Goal: Task Accomplishment & Management: Complete application form

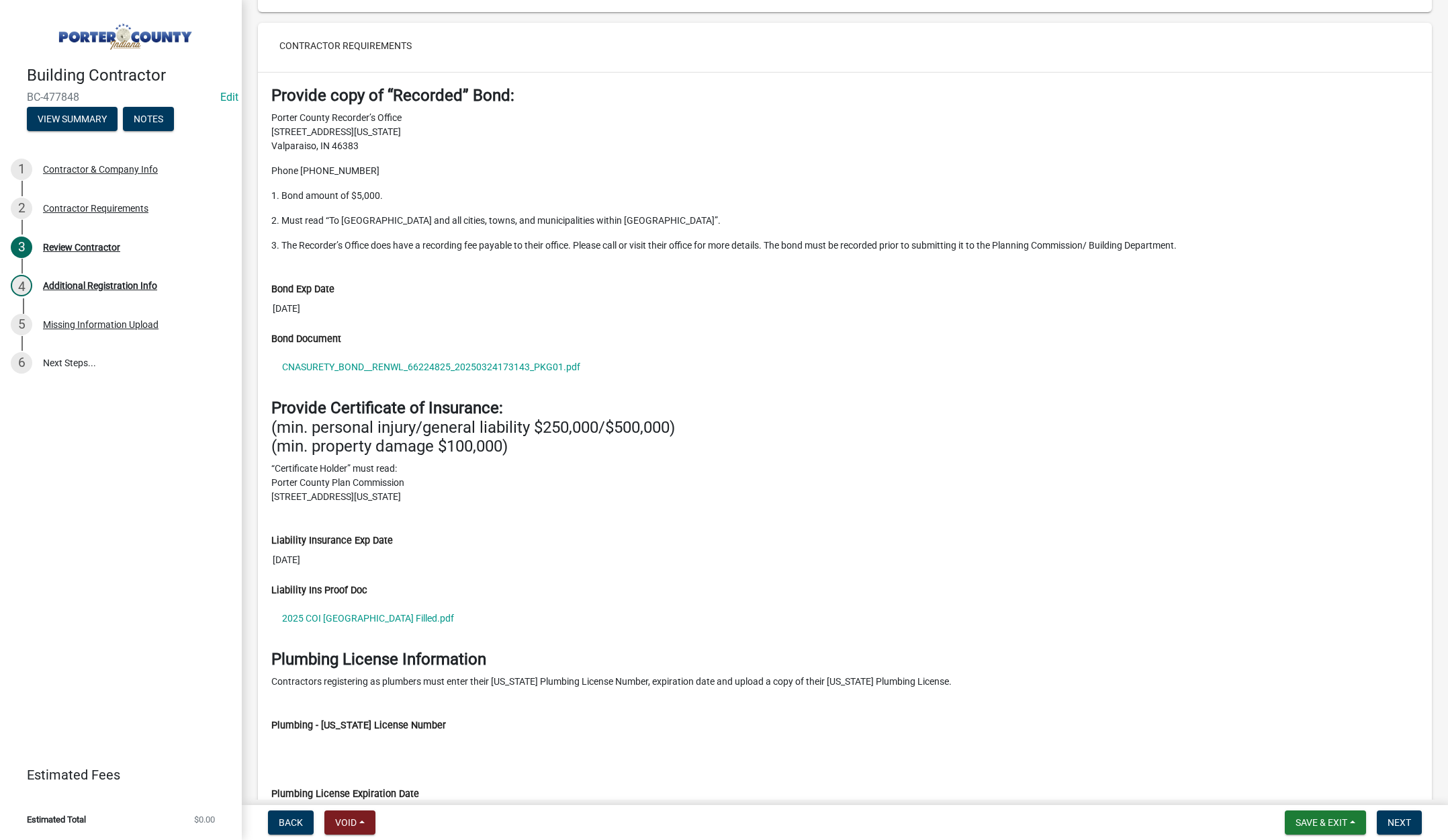
scroll to position [1142, 0]
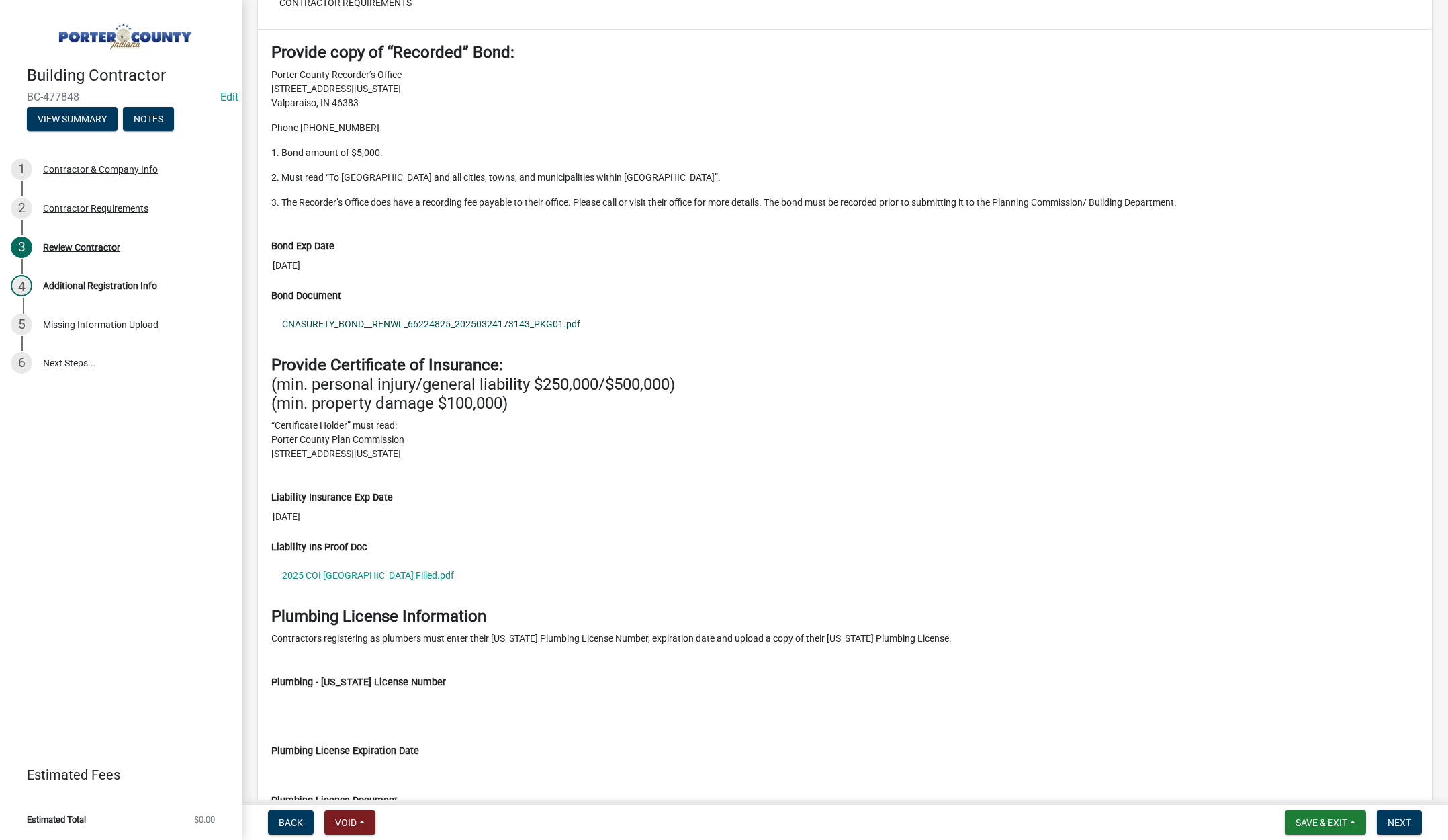
click at [453, 319] on link "CNASURETY_BOND__RENWL_66224825_20250324173143_PKG01.pdf" at bounding box center [846, 324] width 1148 height 31
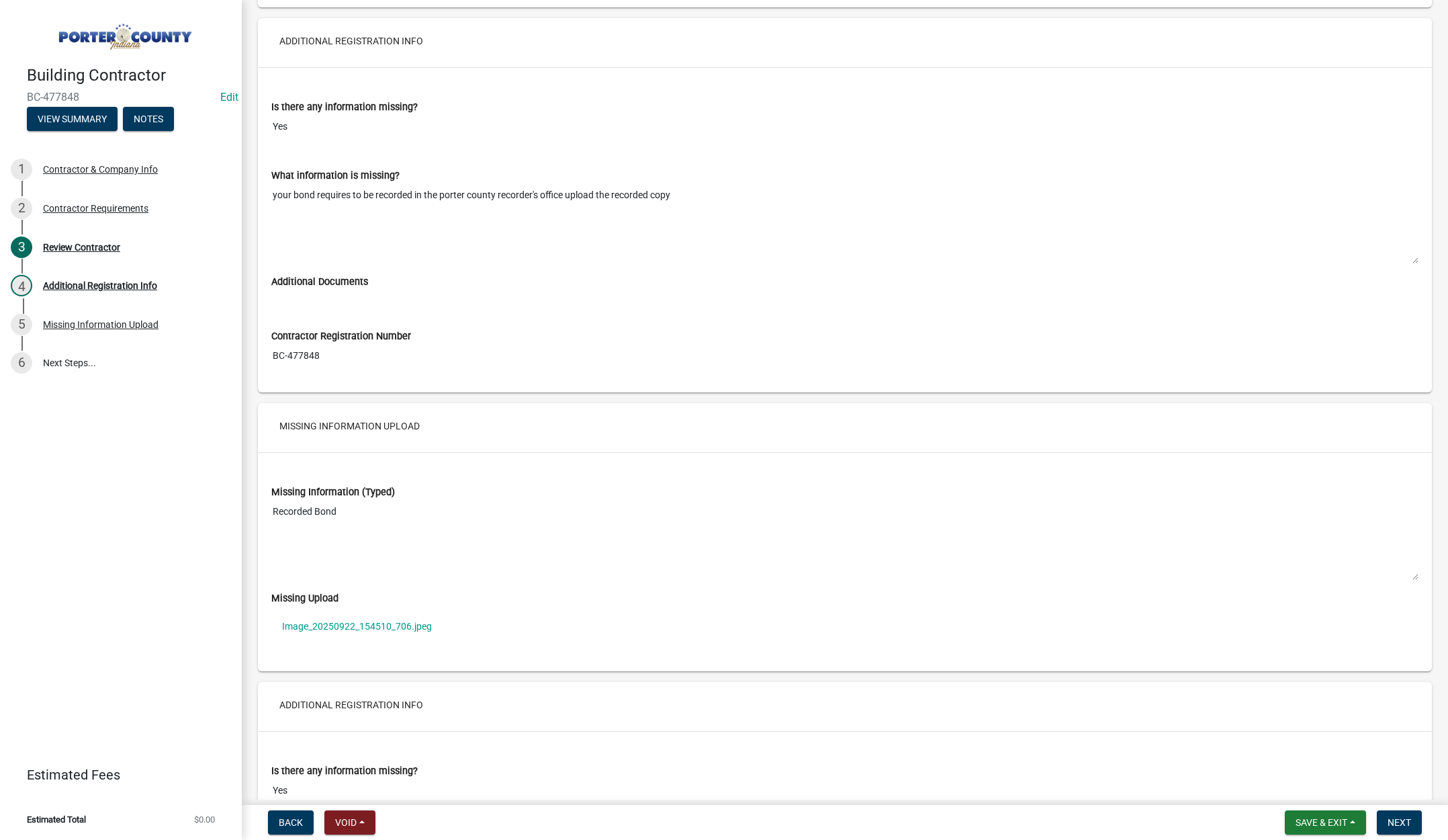
scroll to position [2149, 0]
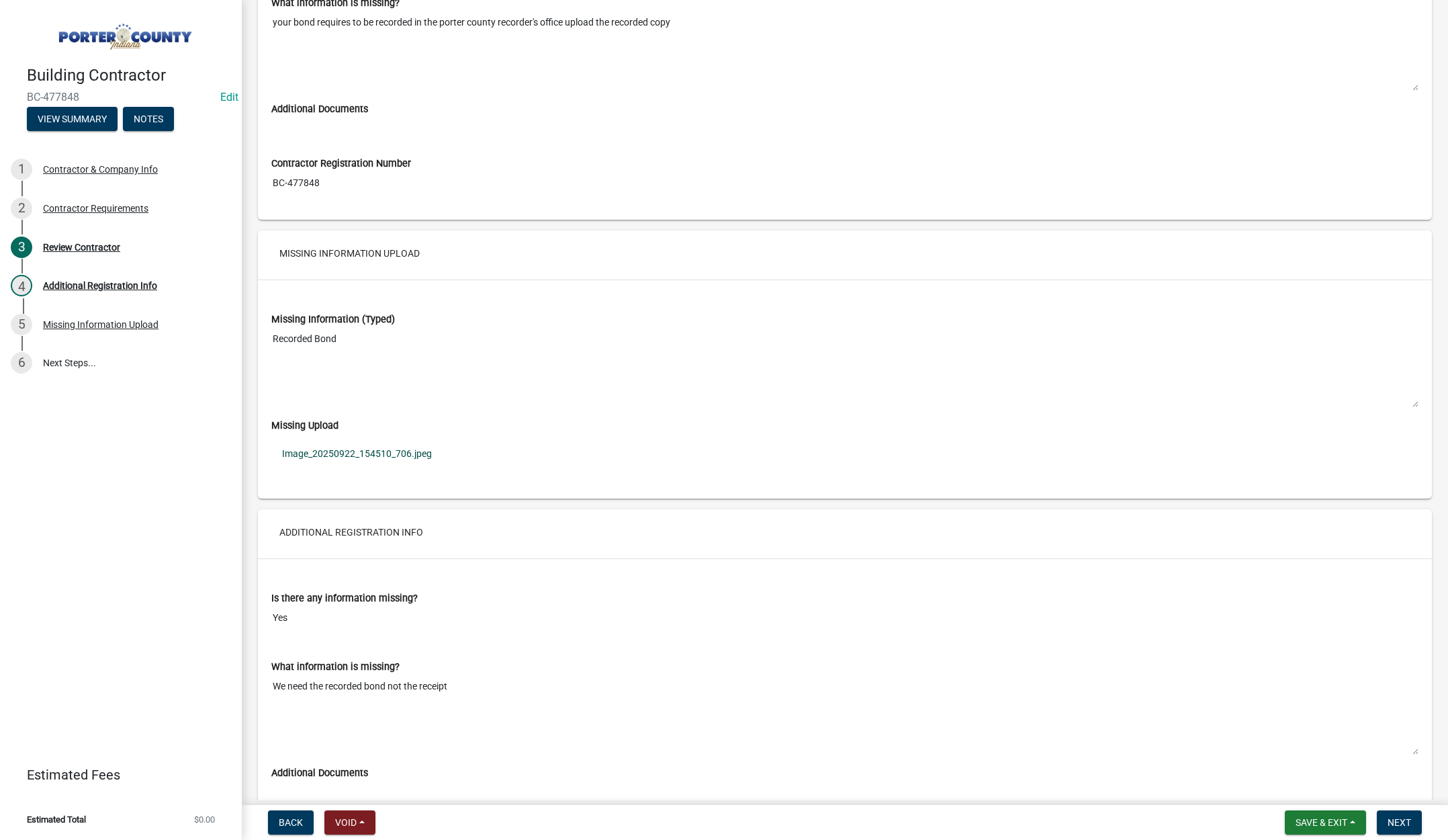
click at [369, 447] on link "Image_20250922_154510_706.jpeg" at bounding box center [846, 453] width 1148 height 31
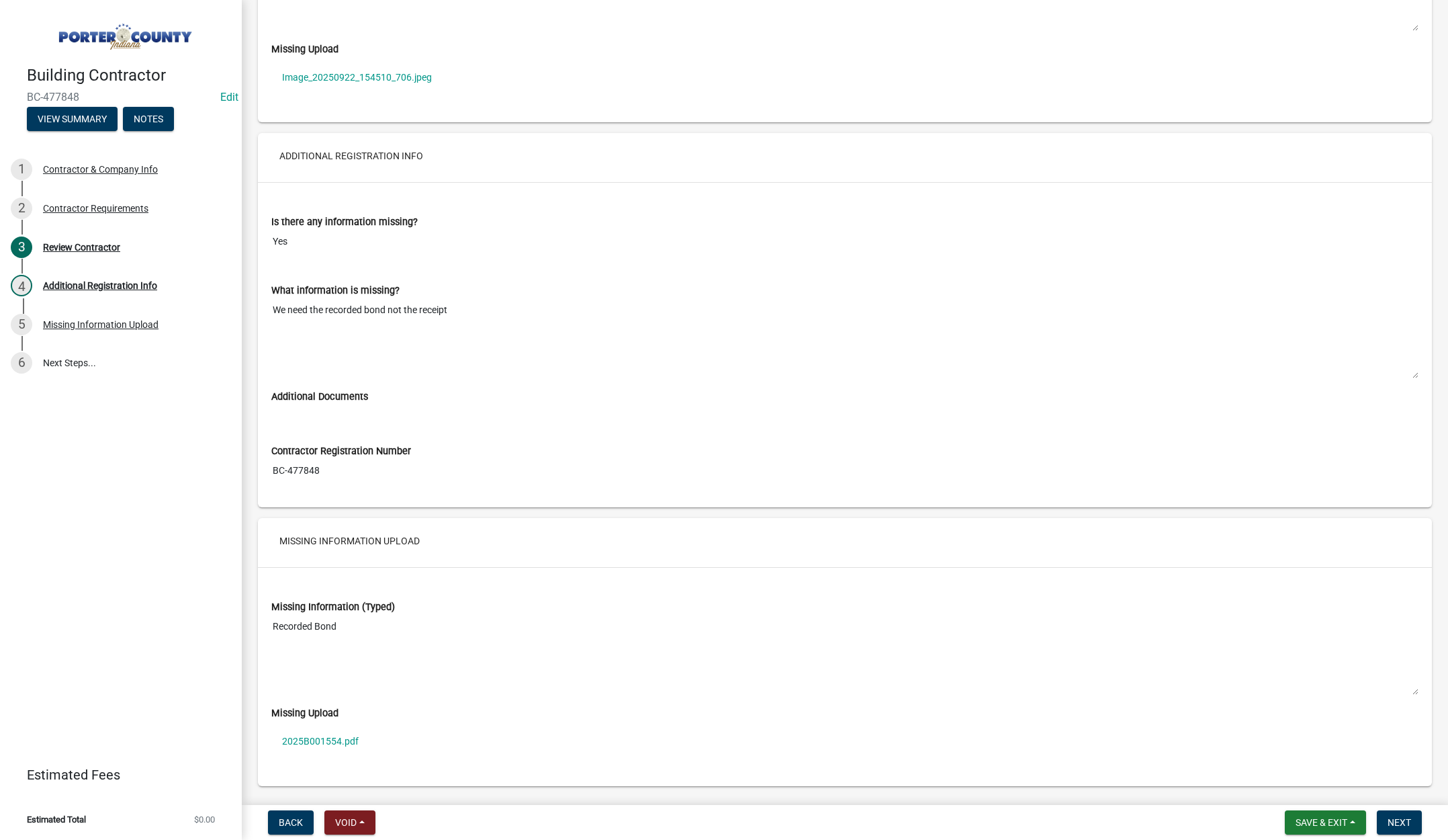
scroll to position [2564, 0]
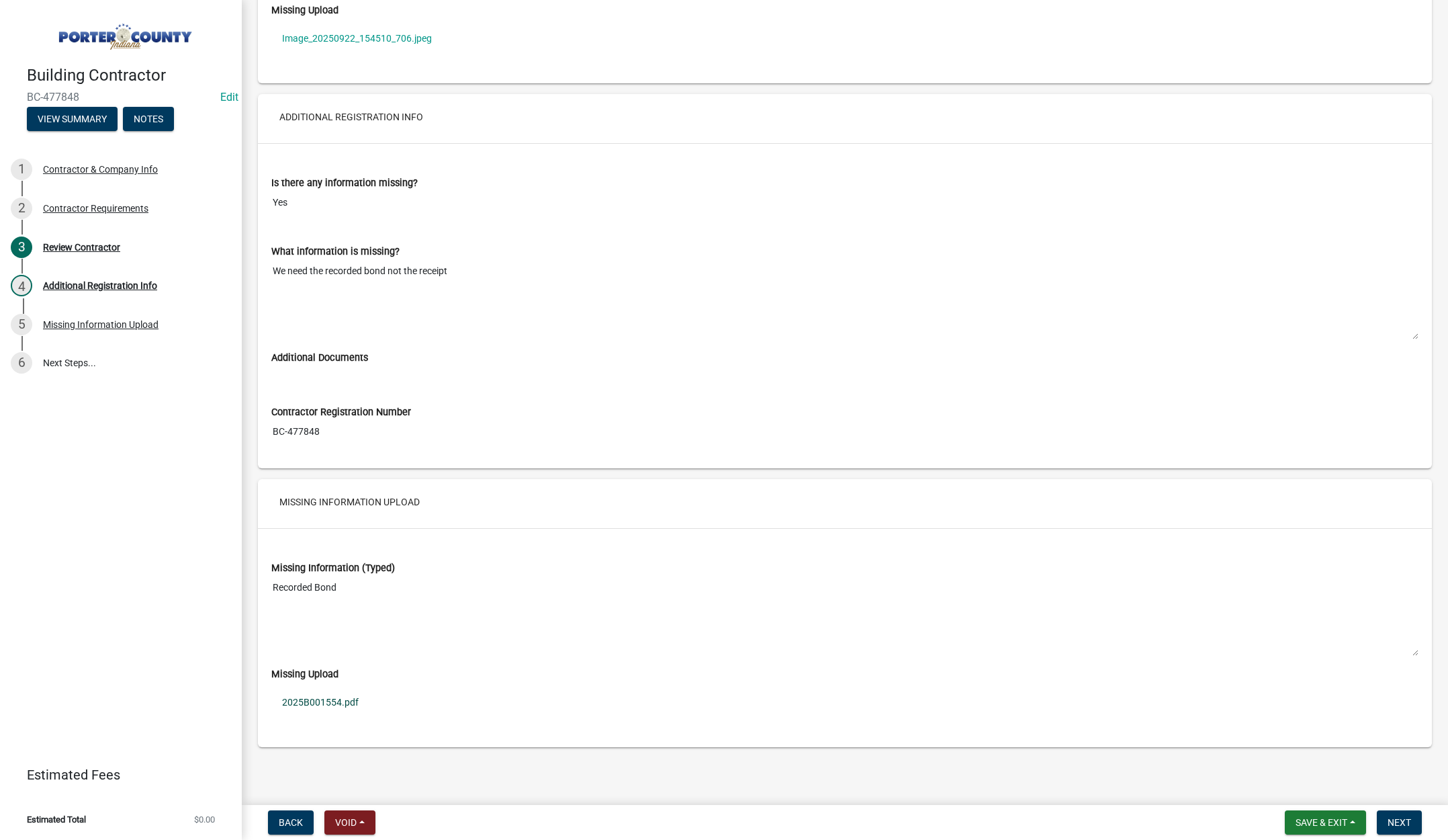
click at [321, 701] on link "2025B001554.pdf" at bounding box center [846, 701] width 1148 height 31
drag, startPoint x: 1395, startPoint y: 818, endPoint x: 1385, endPoint y: 805, distance: 16.4
click at [1395, 818] on span "Next" at bounding box center [1399, 821] width 24 height 10
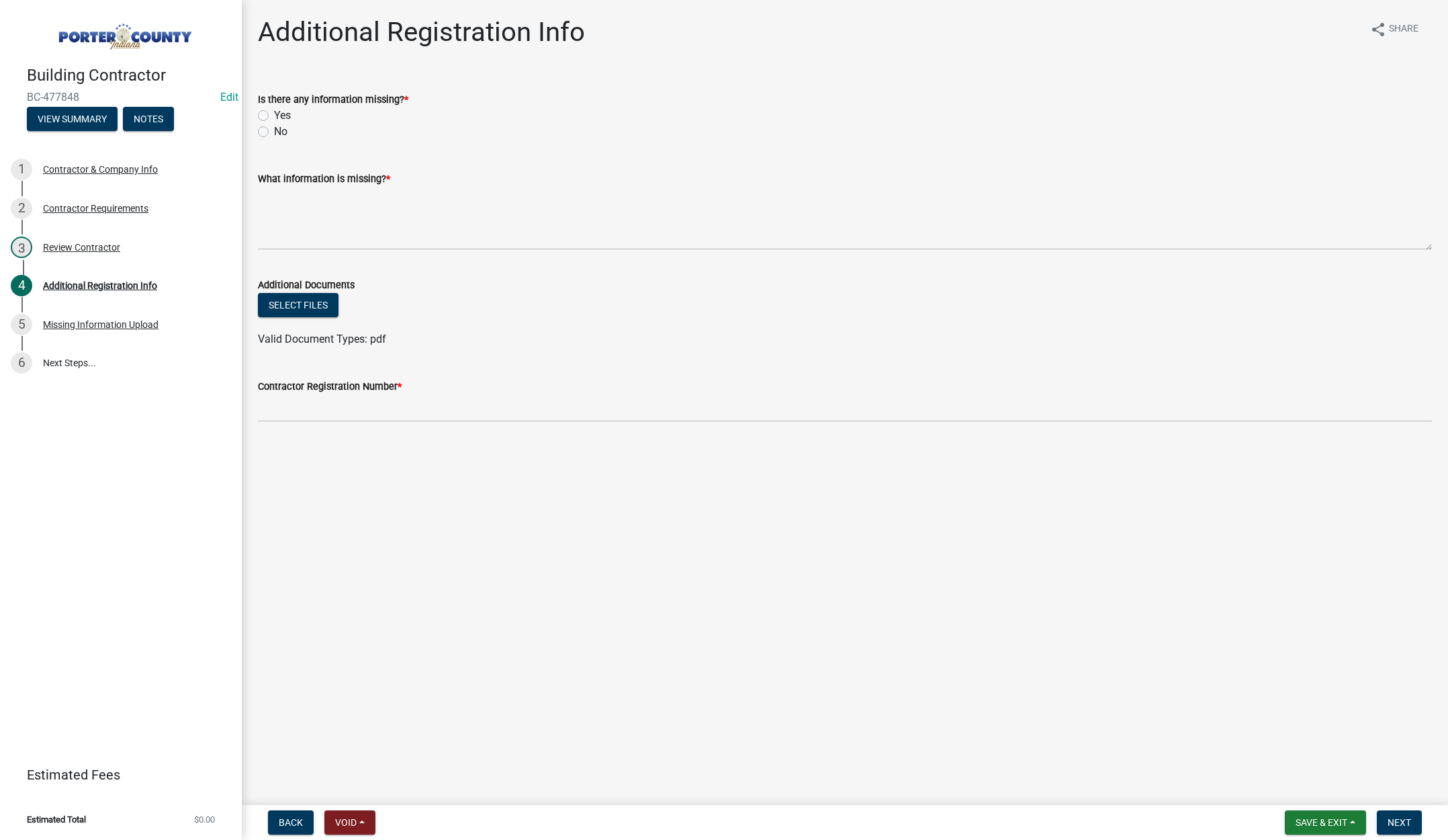
click at [274, 130] on label "No" at bounding box center [280, 131] width 13 height 16
click at [274, 130] on input "No" at bounding box center [278, 127] width 8 height 8
radio input "true"
click at [302, 210] on textarea "What information is missing? *" at bounding box center [845, 218] width 1174 height 63
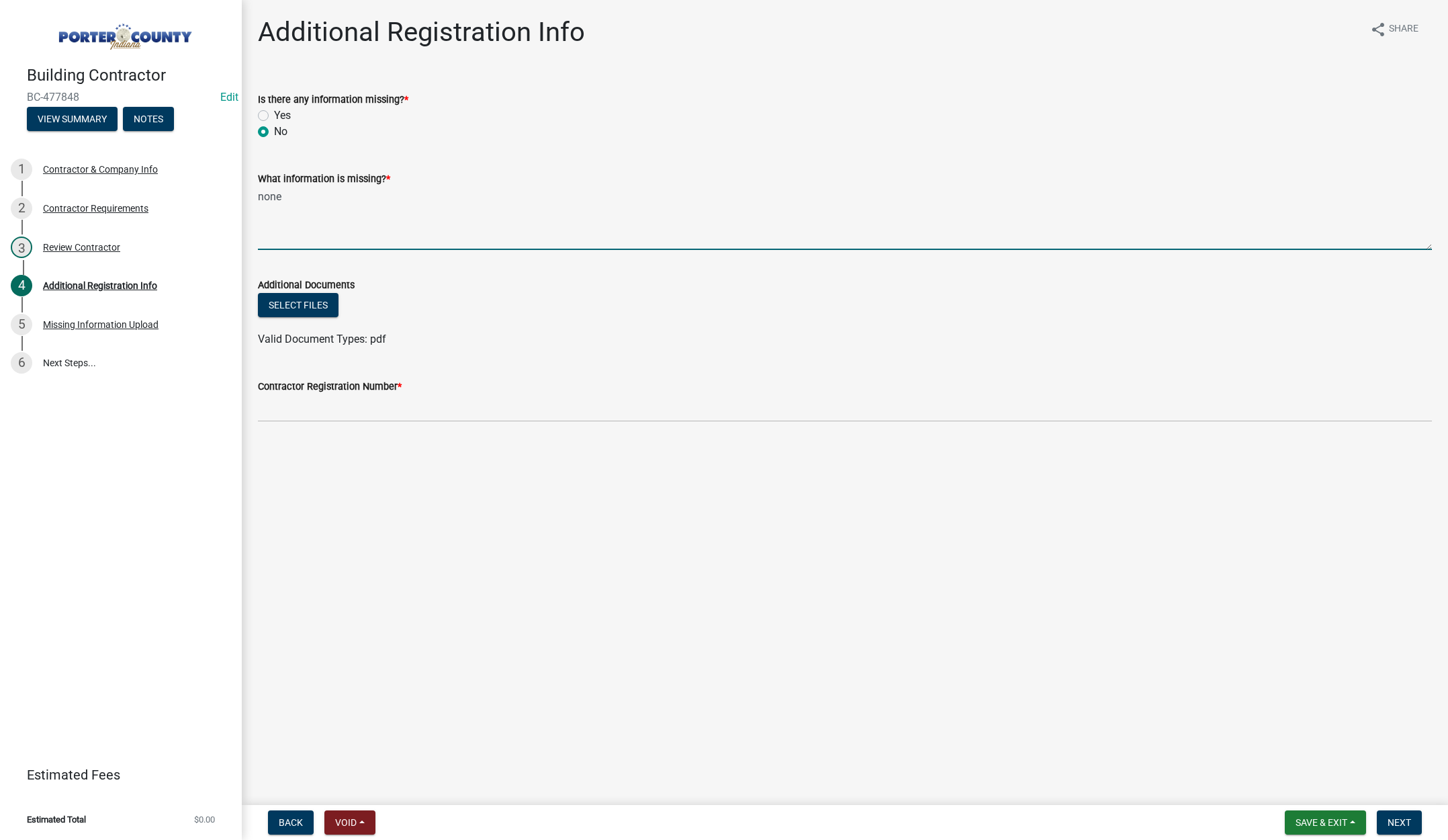
type textarea "none"
click at [298, 403] on input "Contractor Registration Number *" at bounding box center [845, 408] width 1174 height 27
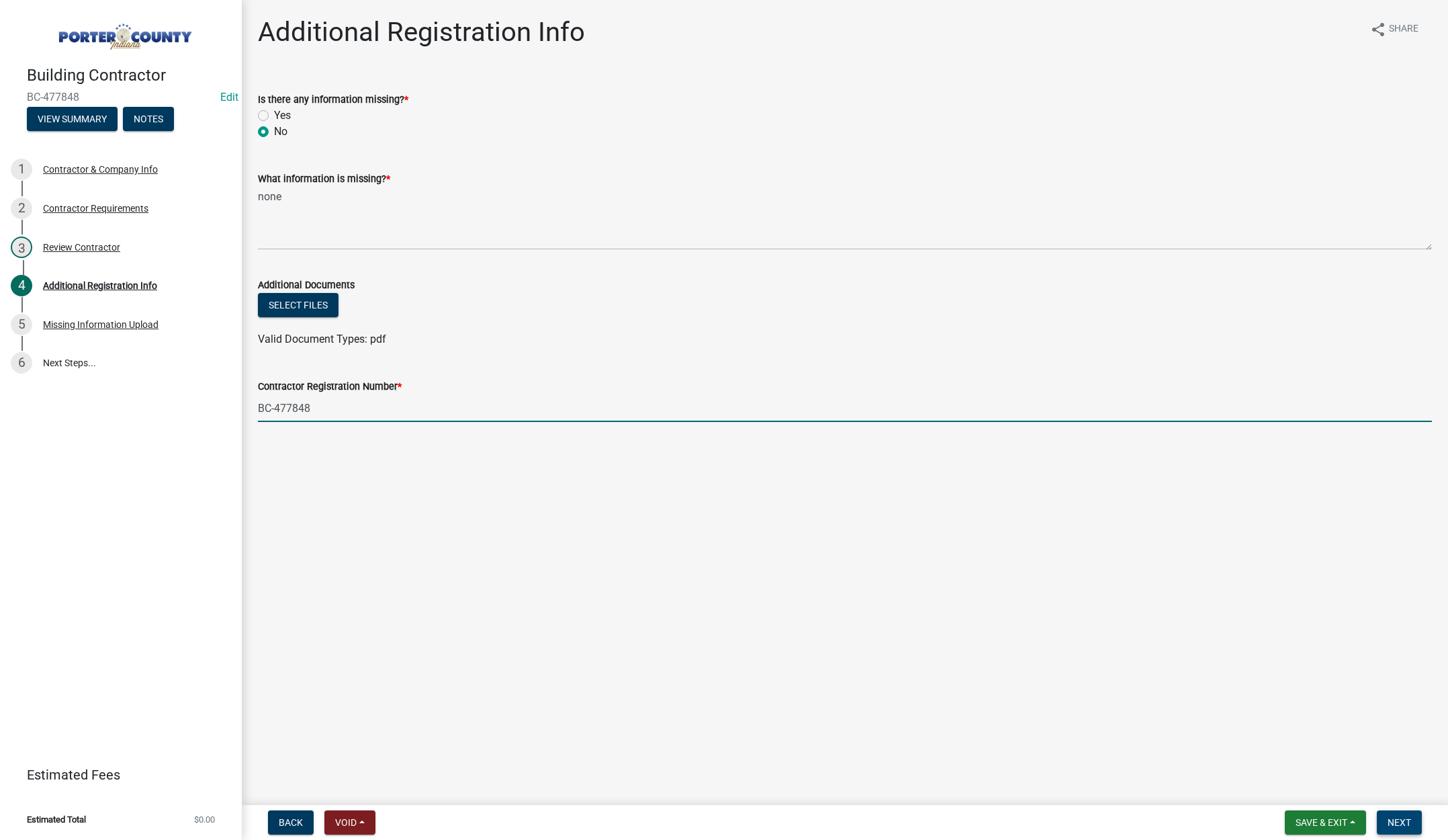
type input "BC-477848"
click at [1401, 815] on button "Next" at bounding box center [1400, 822] width 45 height 25
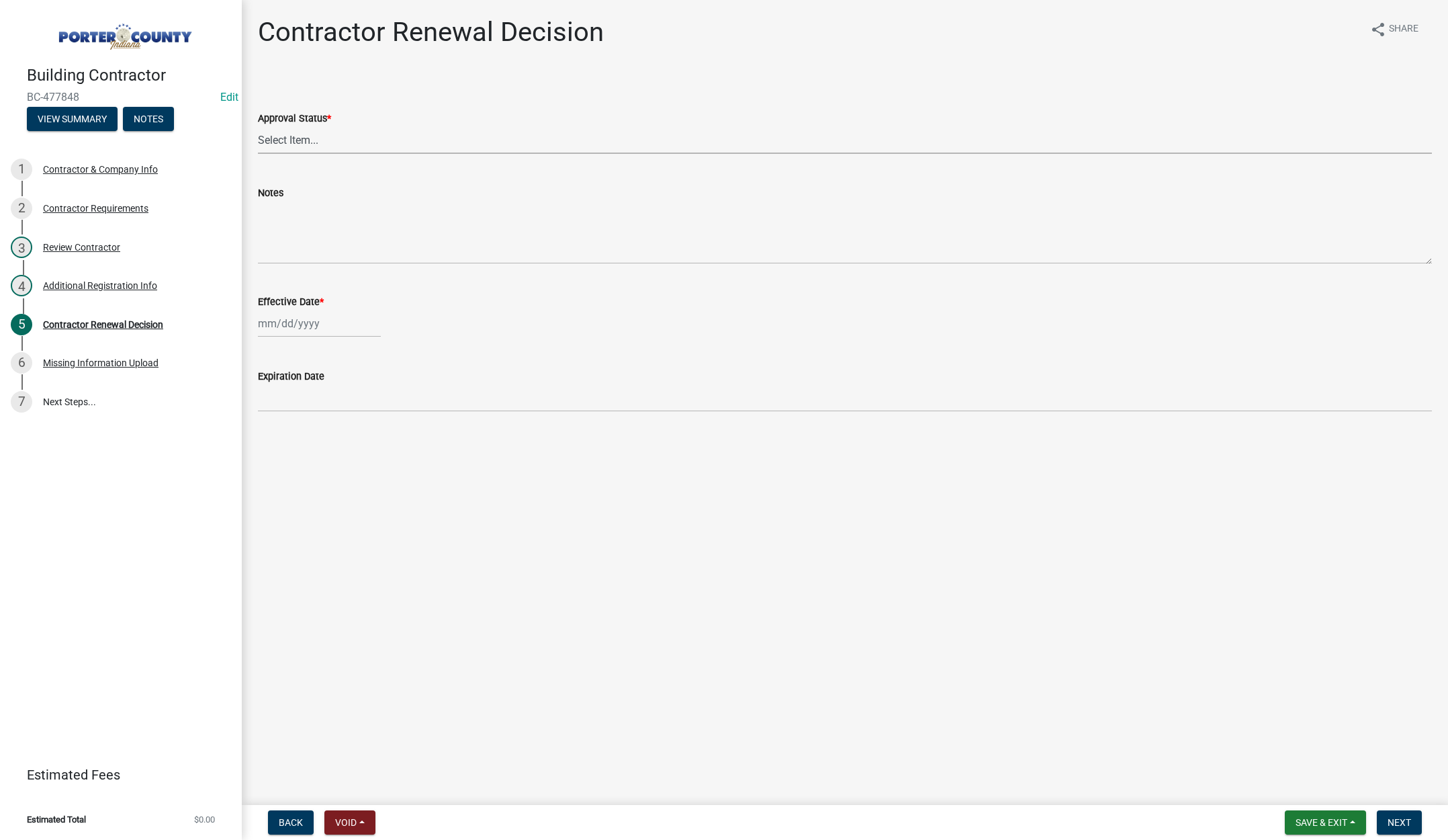
click at [299, 136] on select "Select Item... Approved Denied" at bounding box center [845, 140] width 1174 height 27
click at [258, 126] on select "Select Item... Approved Denied" at bounding box center [845, 140] width 1174 height 27
select select "30db8998-795d-4bbe-8e49-f1ade8865815"
click at [325, 322] on div at bounding box center [319, 323] width 123 height 27
select select "9"
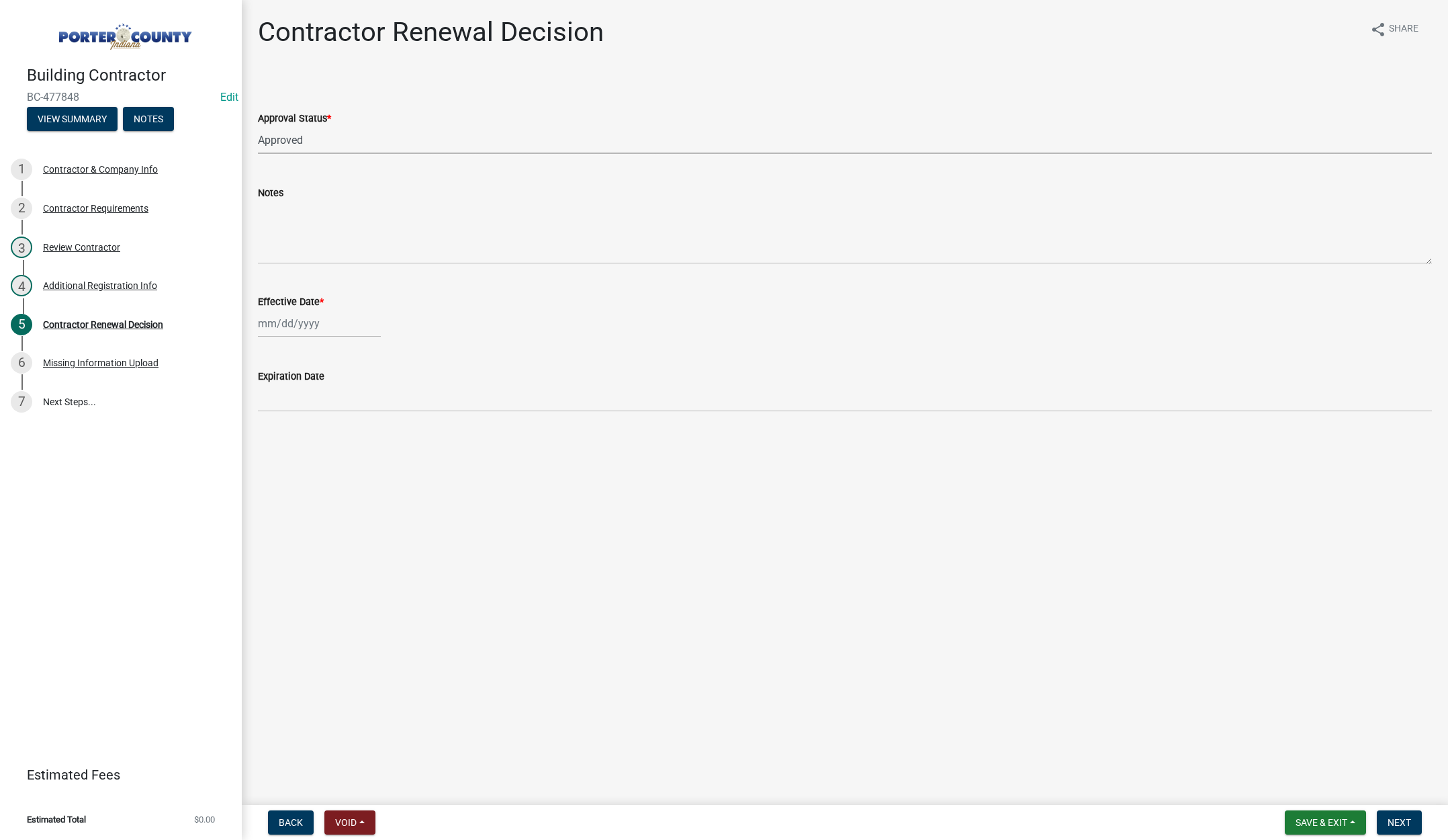
select select "2025"
click at [290, 458] on div "23" at bounding box center [293, 459] width 22 height 22
type input "[DATE]"
click at [1409, 819] on span "Next" at bounding box center [1399, 821] width 24 height 10
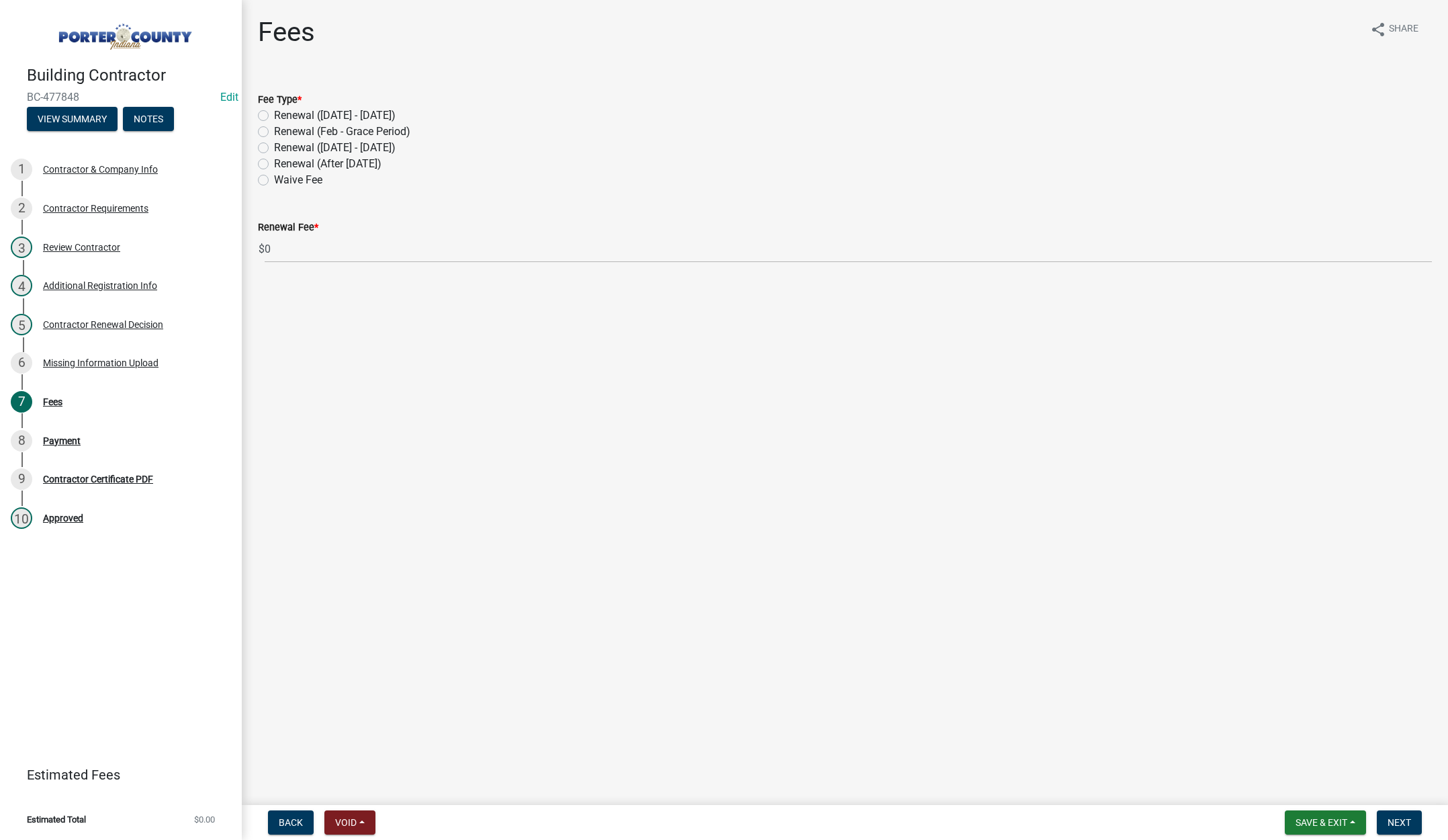
click at [274, 162] on label "Renewal (After [DATE])" at bounding box center [328, 163] width 108 height 16
click at [274, 162] on input "Renewal (After [DATE])" at bounding box center [278, 160] width 8 height 8
radio input "true"
click at [1403, 820] on span "Next" at bounding box center [1399, 821] width 24 height 10
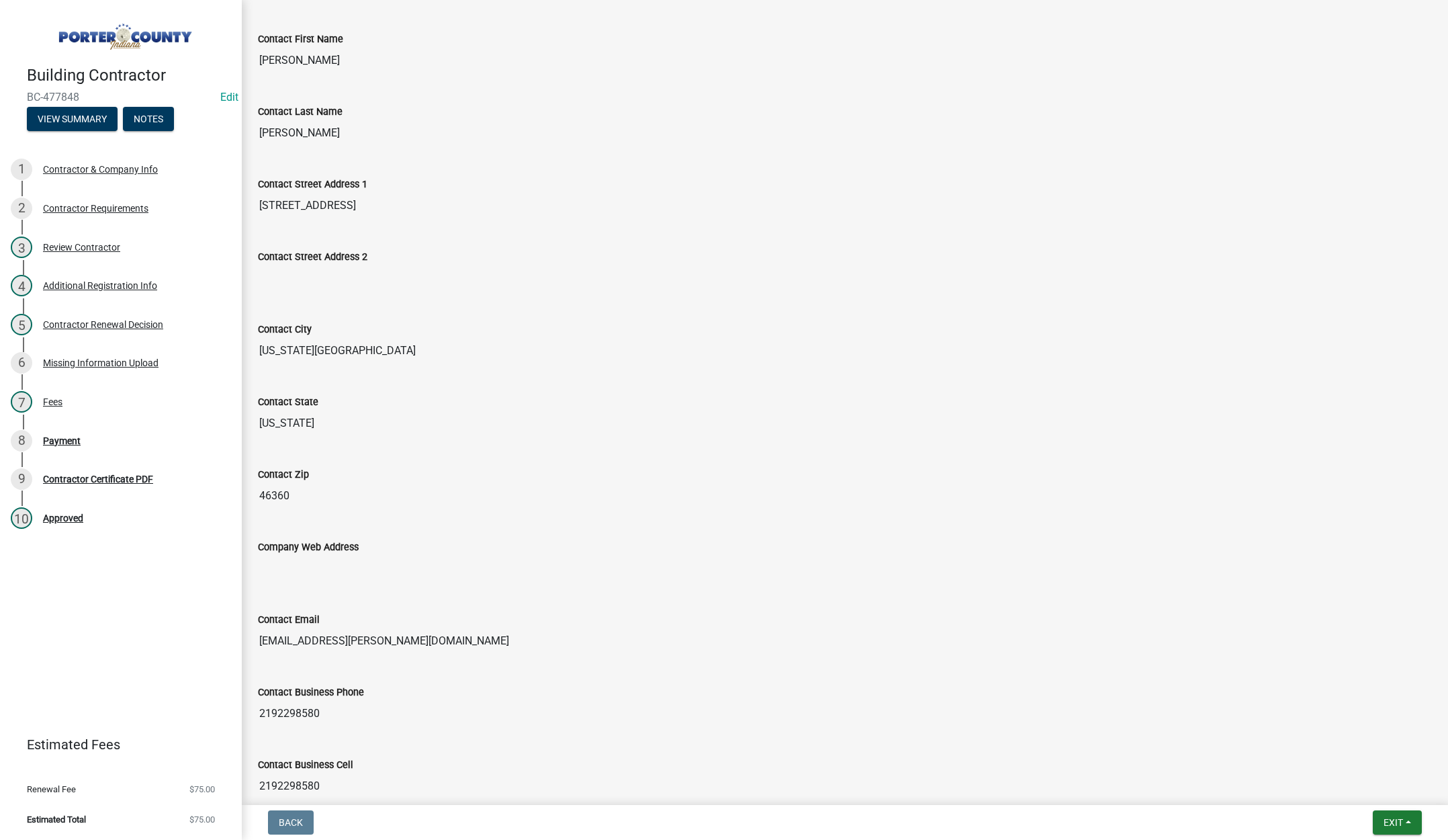
scroll to position [488, 0]
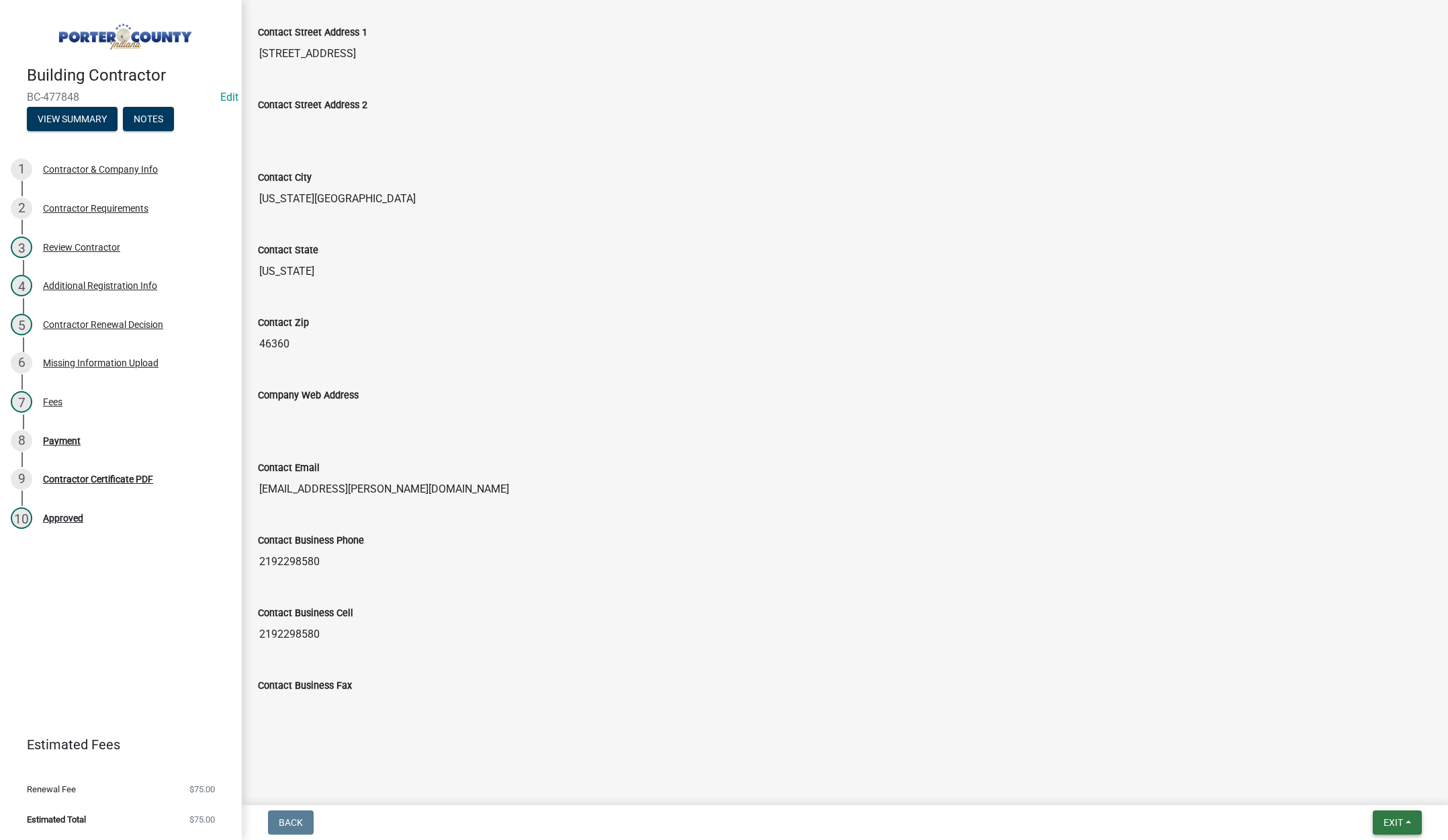
click at [1386, 818] on span "Exit" at bounding box center [1393, 821] width 20 height 10
click at [1381, 789] on button "Save & Exit" at bounding box center [1369, 787] width 108 height 32
